Goal: Task Accomplishment & Management: Use online tool/utility

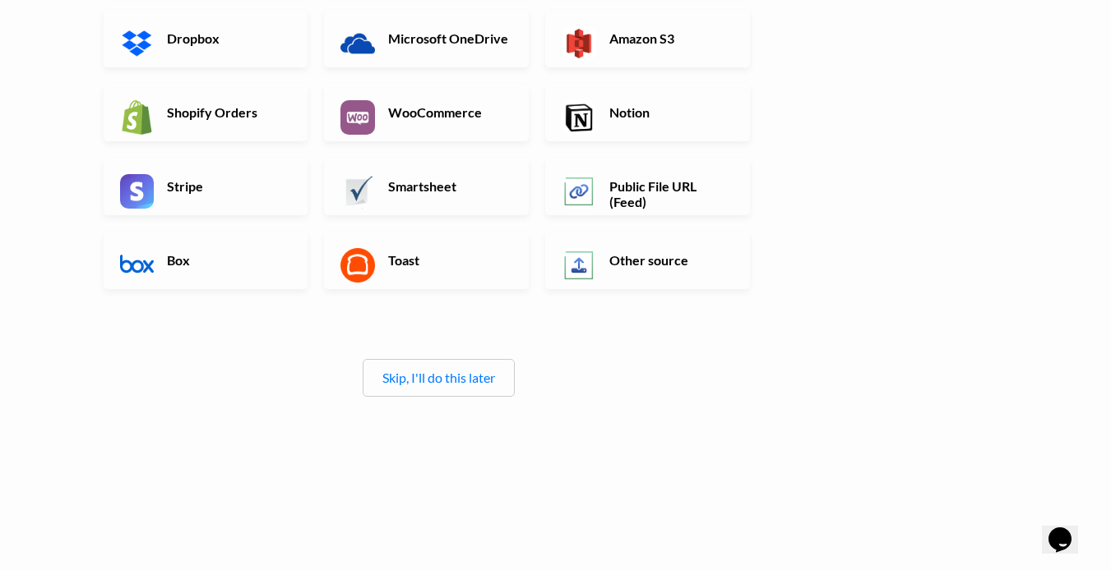
click at [462, 386] on div "Skip, I'll do this later" at bounding box center [438, 378] width 152 height 38
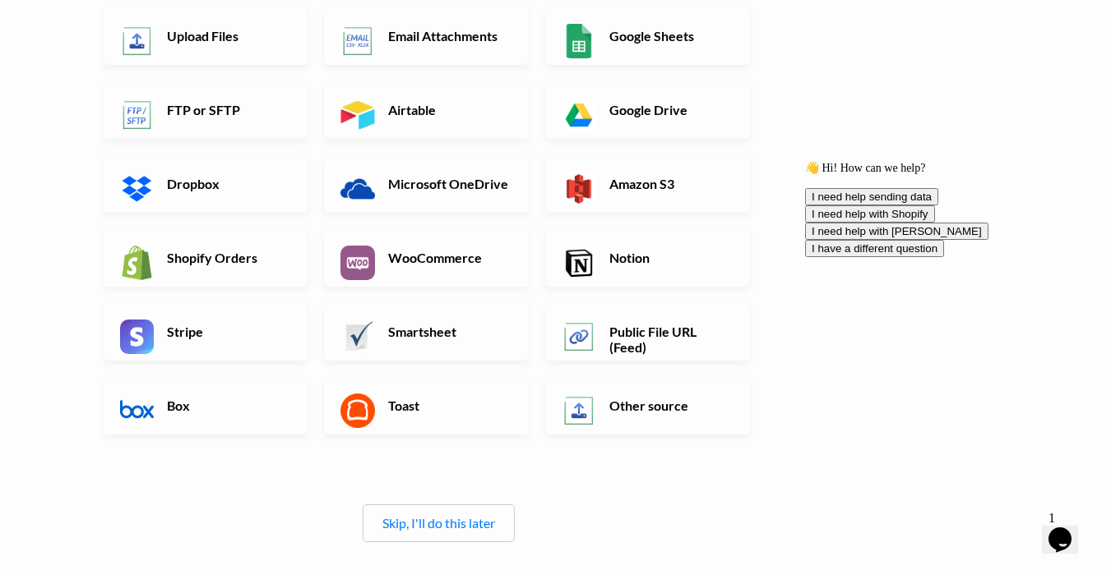
scroll to position [225, 0]
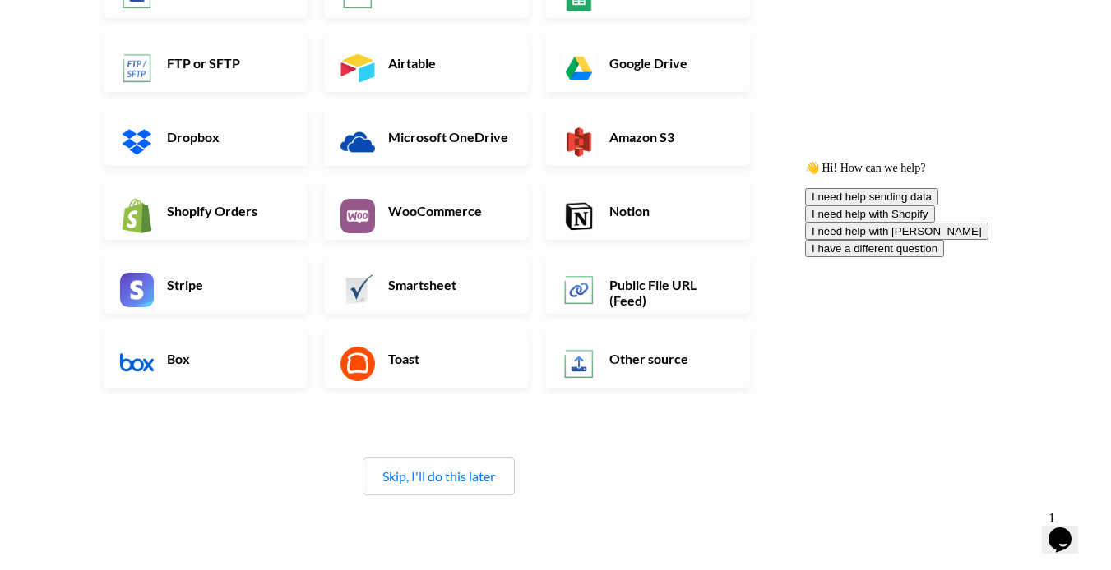
click at [805, 161] on icon "Chat attention grabber" at bounding box center [805, 161] width 0 height 0
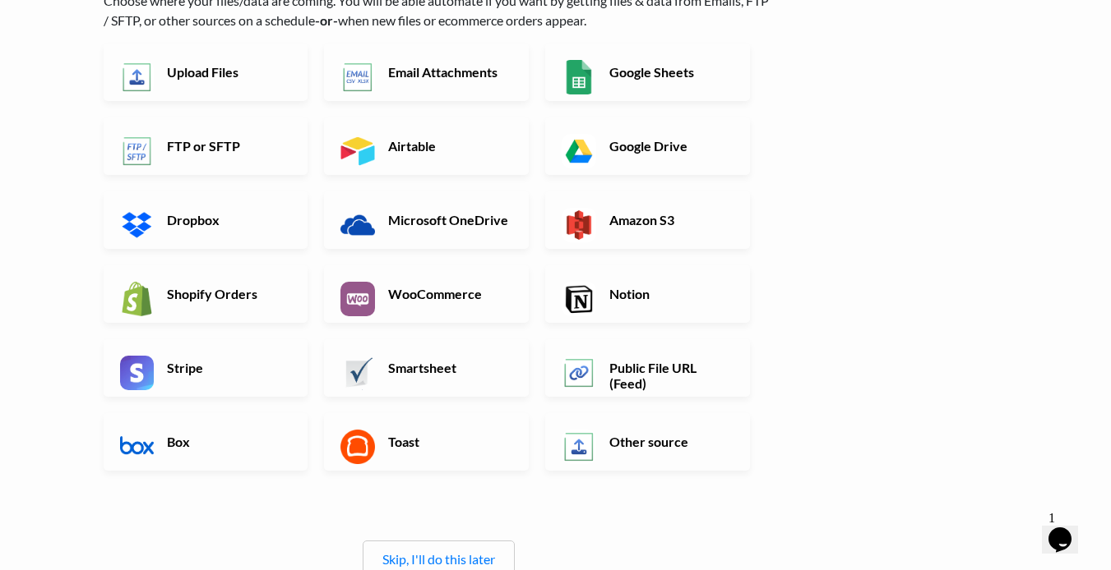
scroll to position [197, 0]
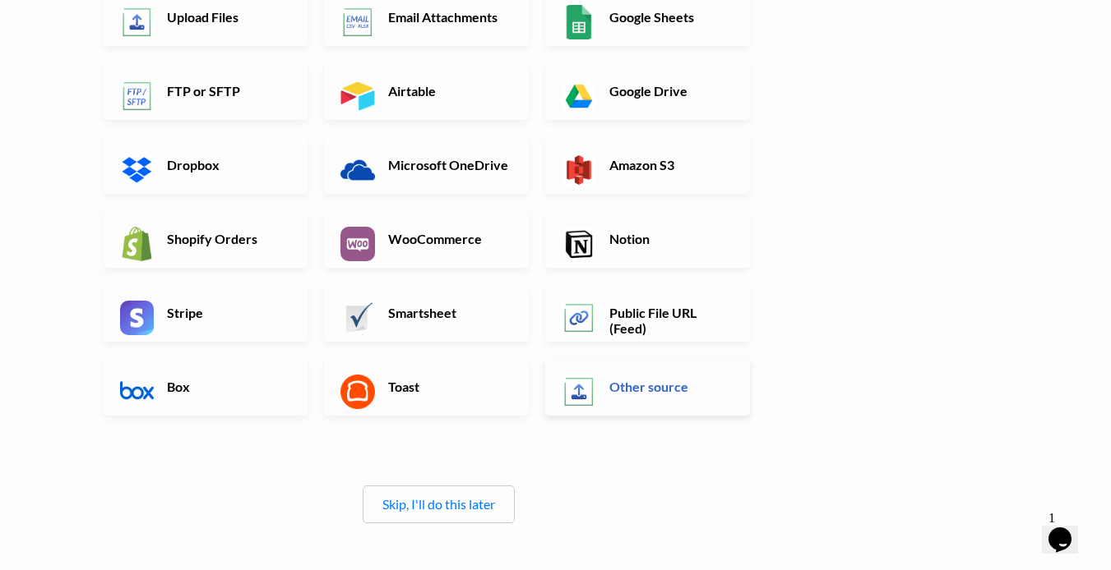
click at [635, 400] on link "Other source" at bounding box center [647, 387] width 205 height 58
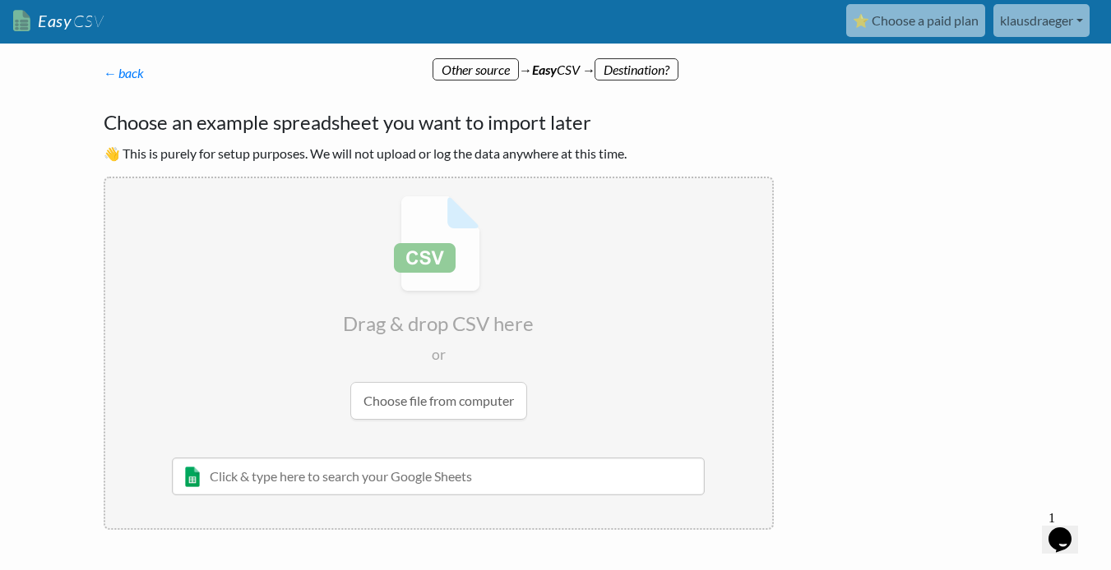
scroll to position [0, 0]
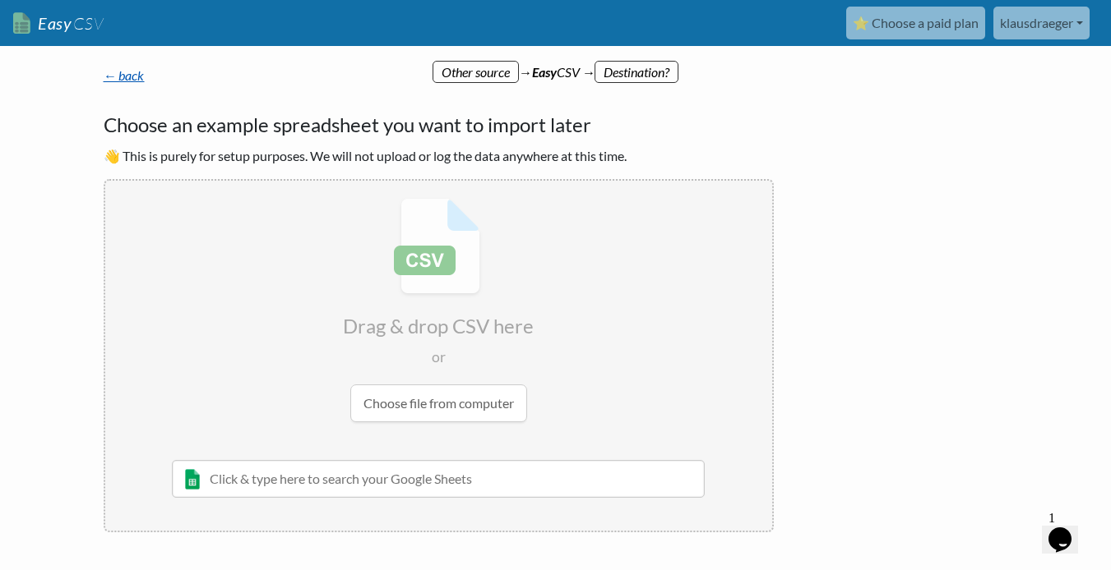
click at [121, 77] on link "← back" at bounding box center [124, 75] width 41 height 16
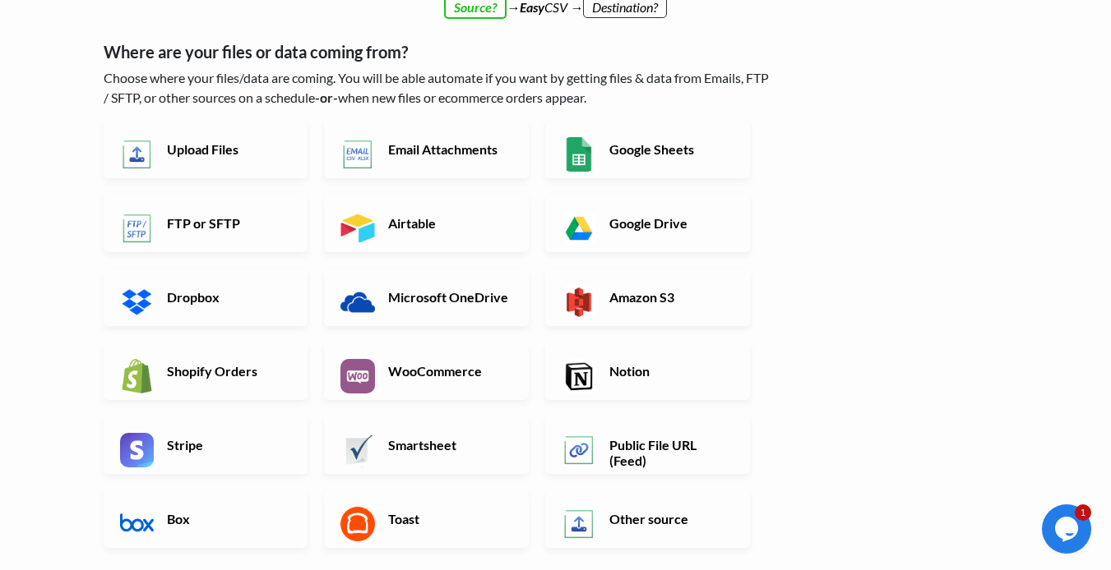
scroll to position [99, 0]
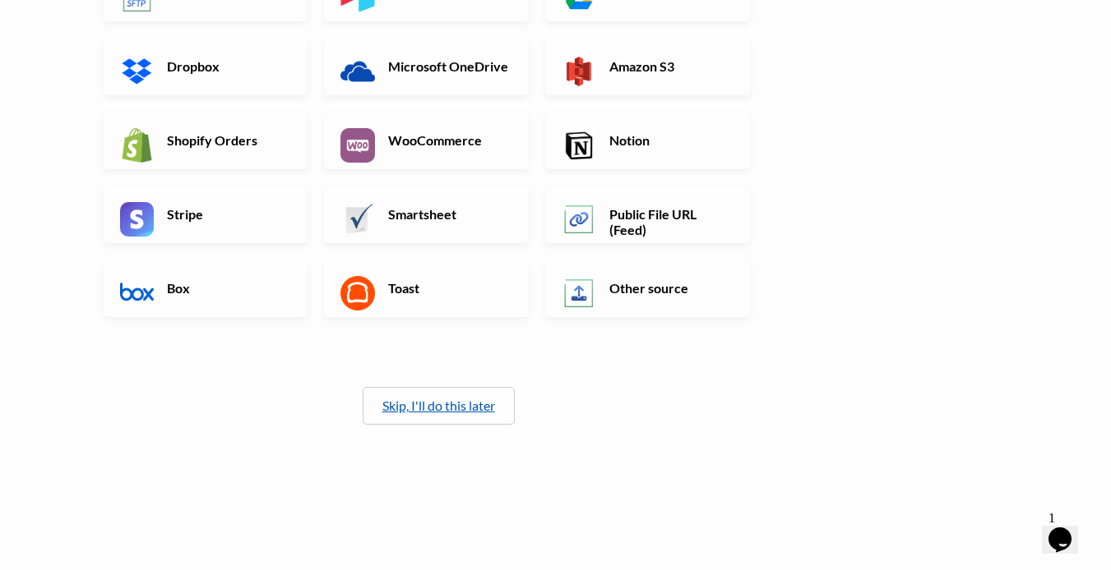
click at [450, 409] on link "Skip, I'll do this later" at bounding box center [438, 406] width 113 height 16
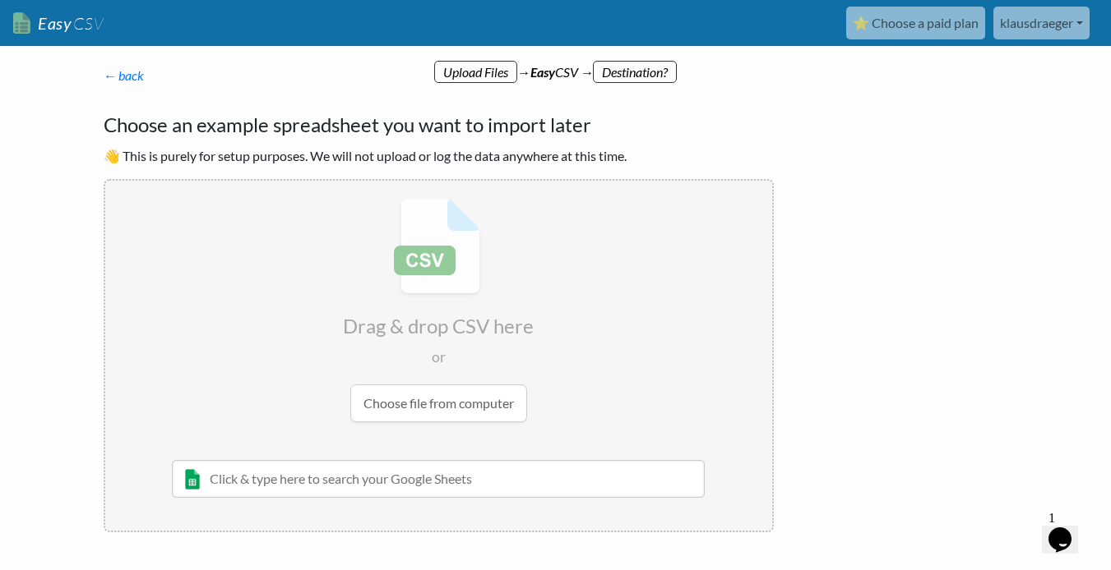
scroll to position [82, 0]
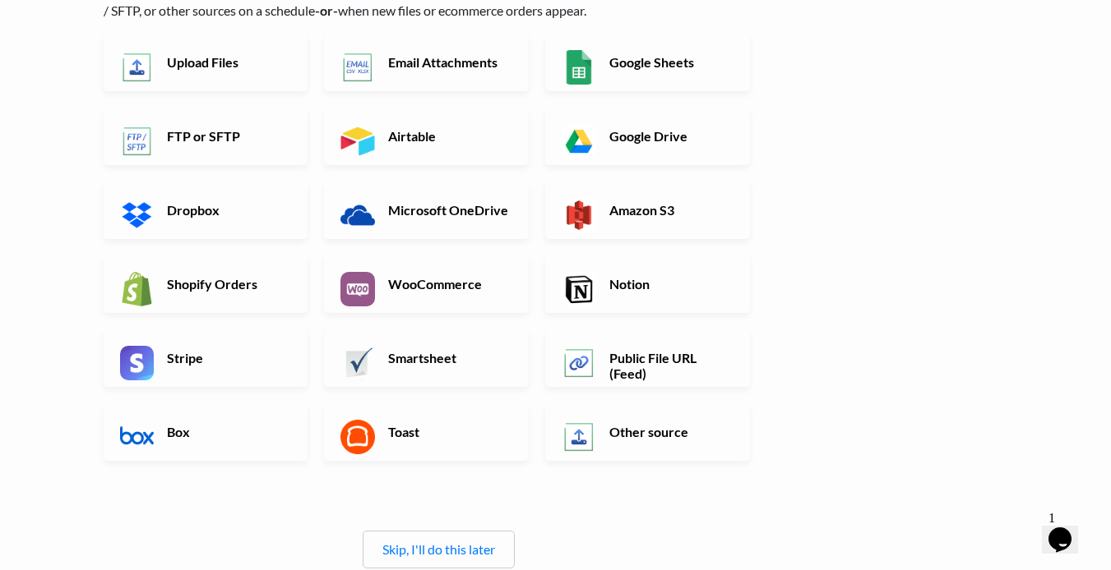
scroll to position [197, 0]
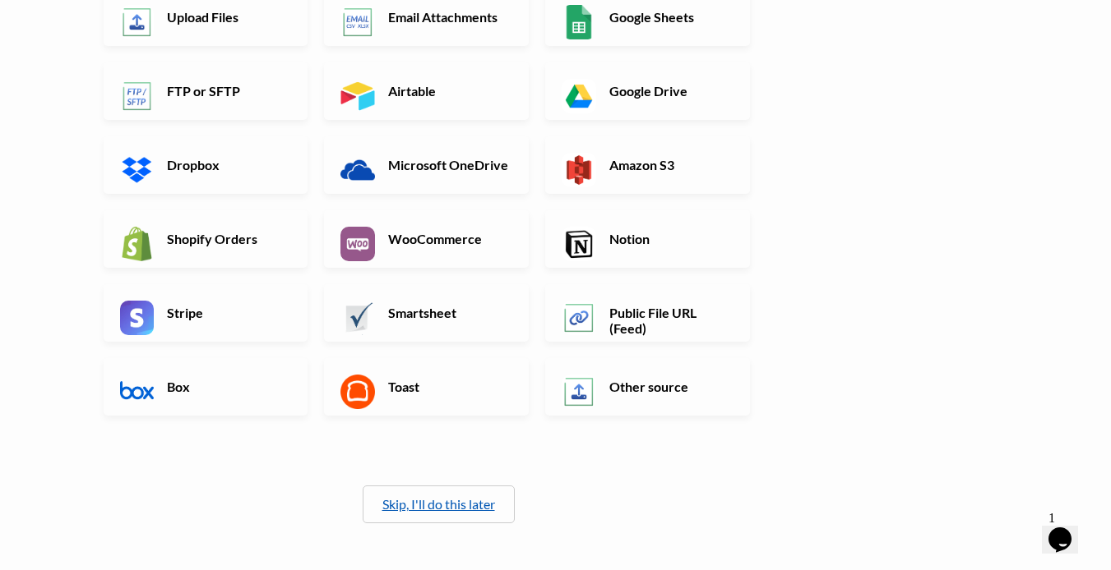
click at [436, 511] on link "Skip, I'll do this later" at bounding box center [438, 504] width 113 height 16
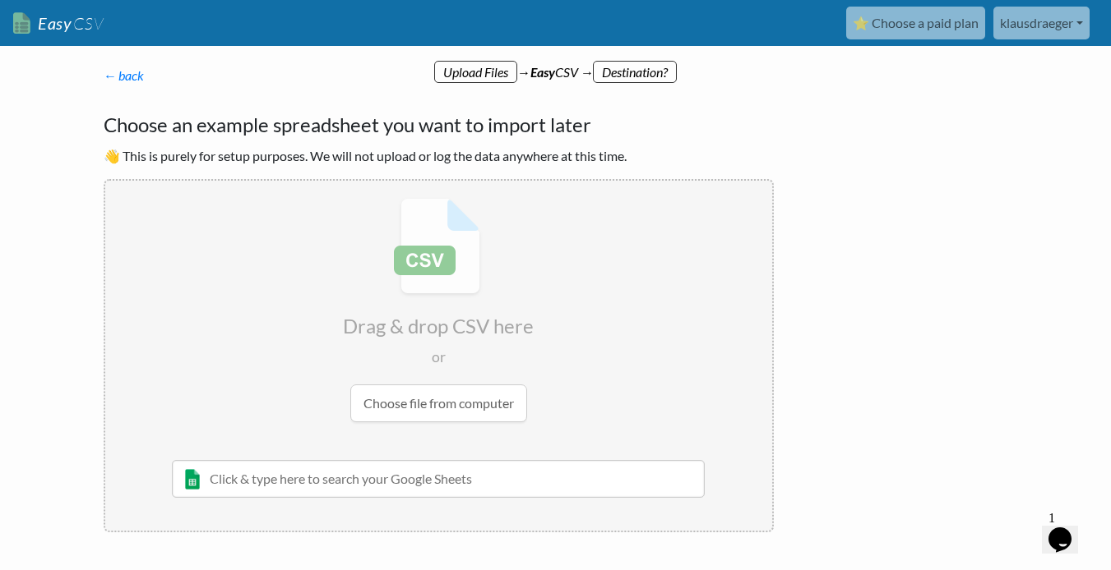
click at [619, 73] on p "← back Thanks for signing up! Set up your Import Flow and Upload Page in 1 minu…" at bounding box center [439, 76] width 670 height 20
click at [469, 72] on p "← back Thanks for signing up! Set up your Import Flow and Upload Page in 1 minu…" at bounding box center [439, 76] width 670 height 20
